Goal: Task Accomplishment & Management: Manage account settings

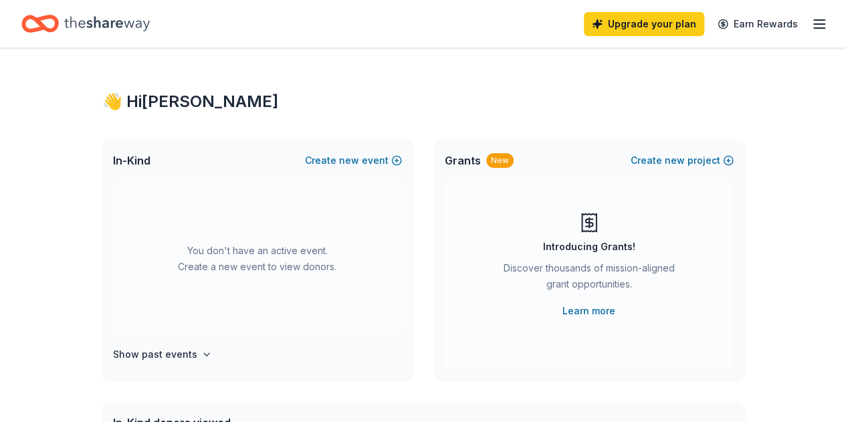
drag, startPoint x: 800, startPoint y: 215, endPoint x: 807, endPoint y: 213, distance: 7.0
drag, startPoint x: 773, startPoint y: 133, endPoint x: 780, endPoint y: 80, distance: 53.3
click at [811, 22] on icon "button" at bounding box center [819, 24] width 16 height 16
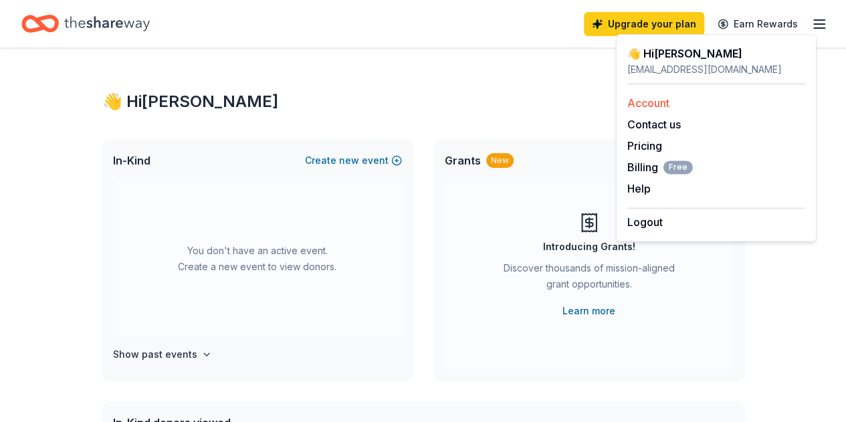
click at [631, 104] on link "Account" at bounding box center [648, 102] width 42 height 13
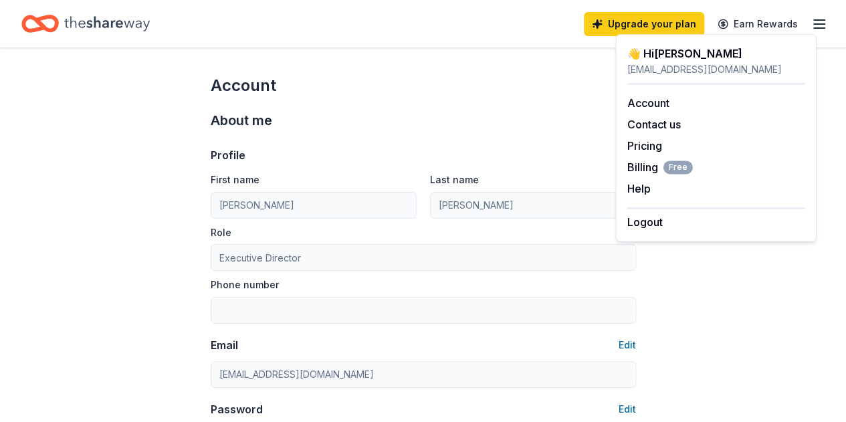
click at [352, 224] on div "Role Executive Director" at bounding box center [423, 247] width 425 height 47
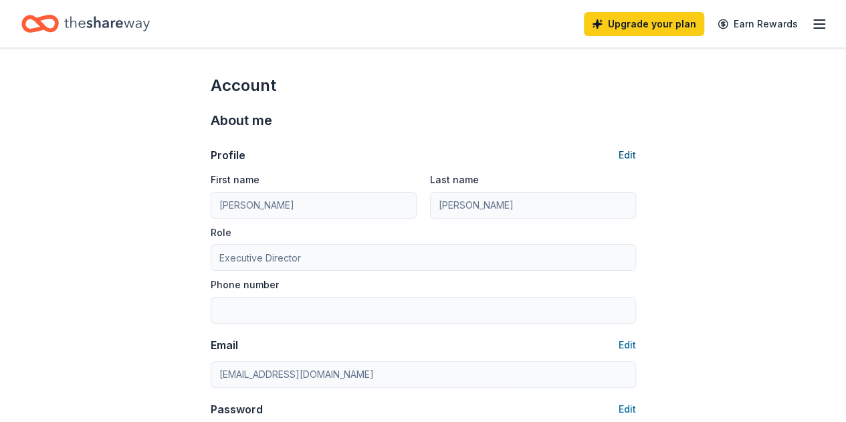
click at [623, 154] on button "Edit" at bounding box center [627, 155] width 17 height 16
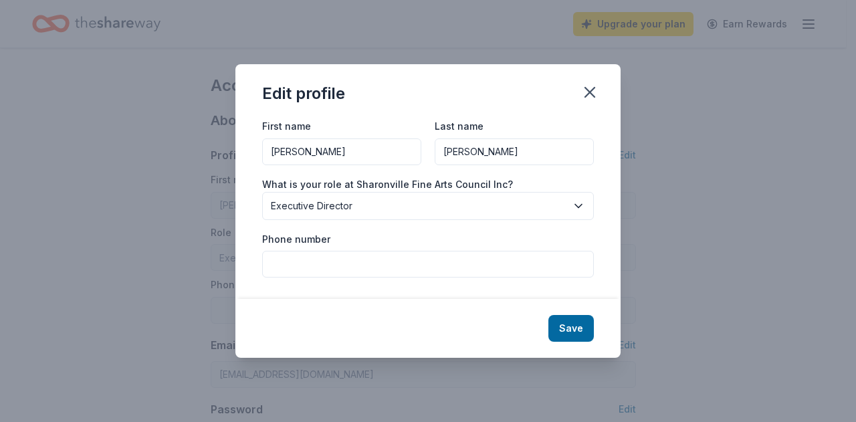
click at [365, 147] on input "[PERSON_NAME]" at bounding box center [341, 151] width 159 height 27
type input "M"
type input "[PERSON_NAME]"
click at [581, 326] on button "Save" at bounding box center [570, 328] width 45 height 27
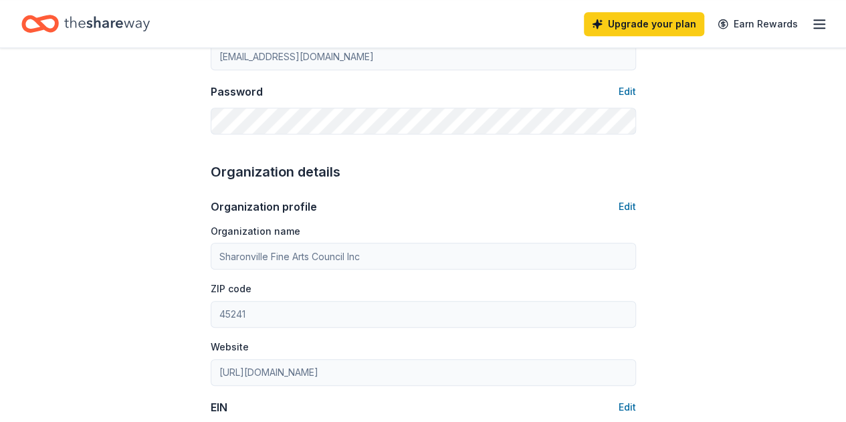
type input "[PERSON_NAME]"
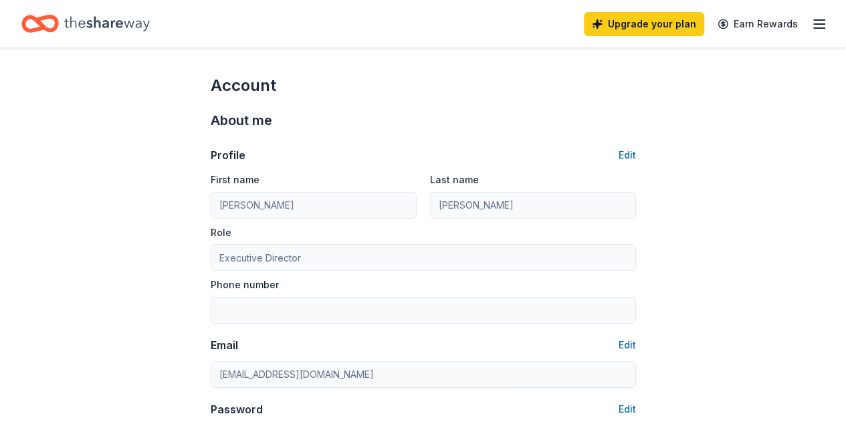
scroll to position [369, 0]
